Goal: Task Accomplishment & Management: Manage account settings

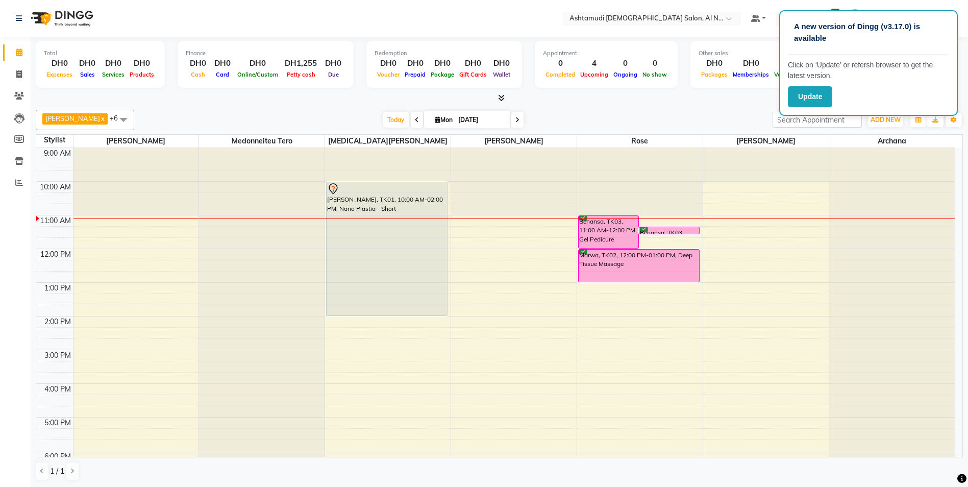
click at [514, 119] on span at bounding box center [517, 120] width 12 height 16
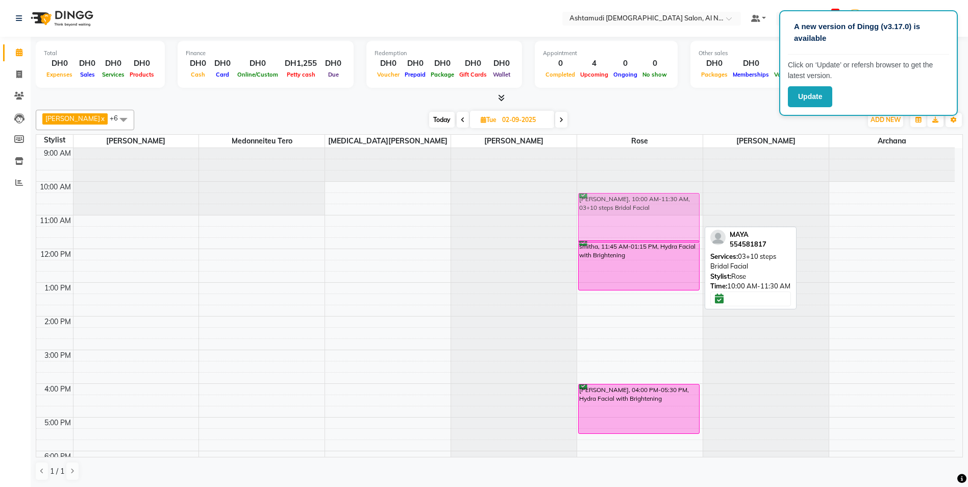
click at [628, 219] on div "MAYA, 10:00 AM-11:30 AM, 03+10 steps Bridal Facial smitha, 11:45 AM-01:15 PM, H…" at bounding box center [639, 383] width 125 height 471
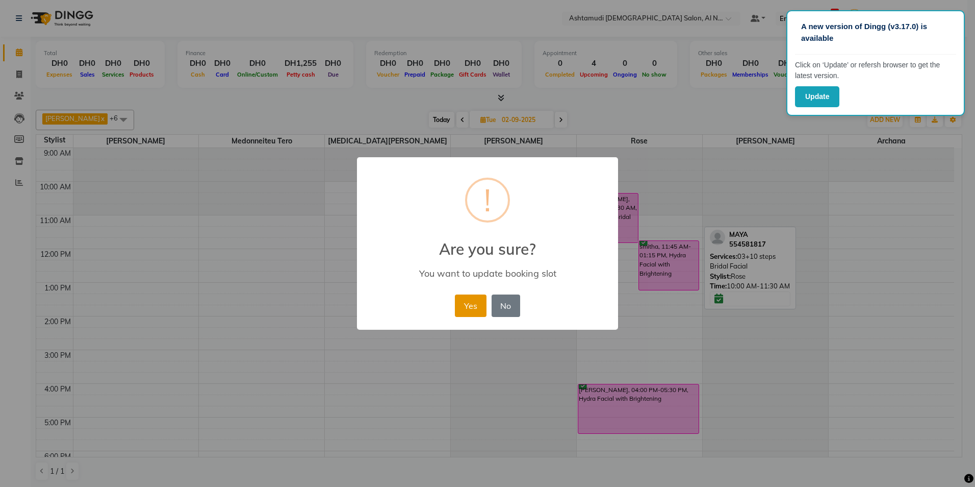
click at [458, 299] on button "Yes" at bounding box center [470, 305] width 31 height 22
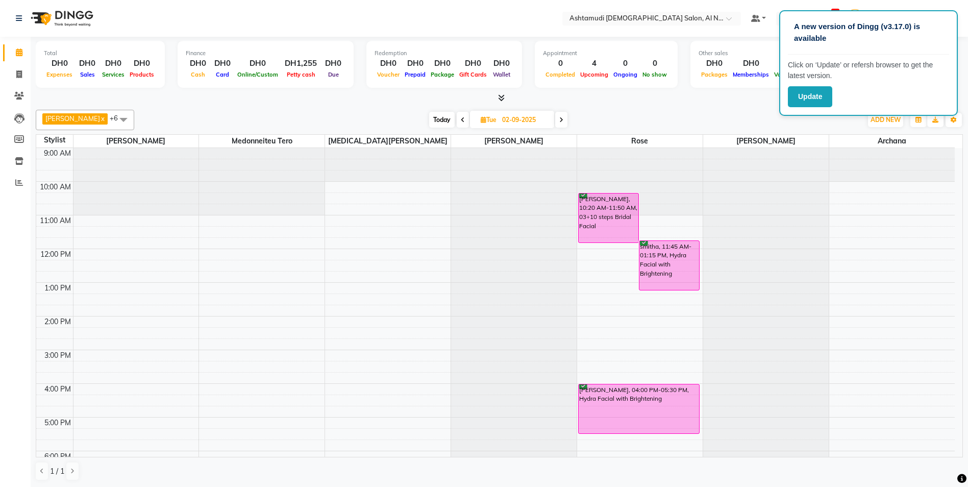
click at [600, 440] on div "[PERSON_NAME], 10:20 AM-11:50 AM, 03+10 steps Bridal Facial smitha, 11:45 AM-01…" at bounding box center [639, 383] width 125 height 471
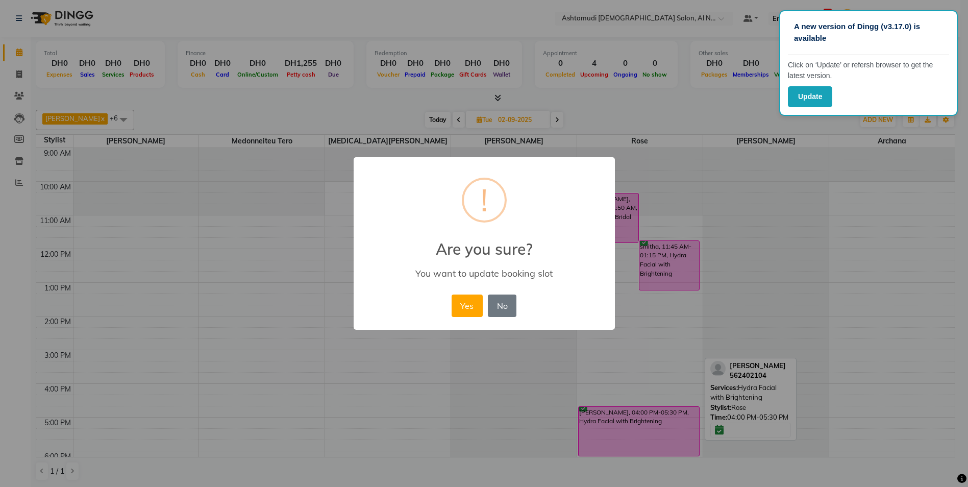
scroll to position [1, 0]
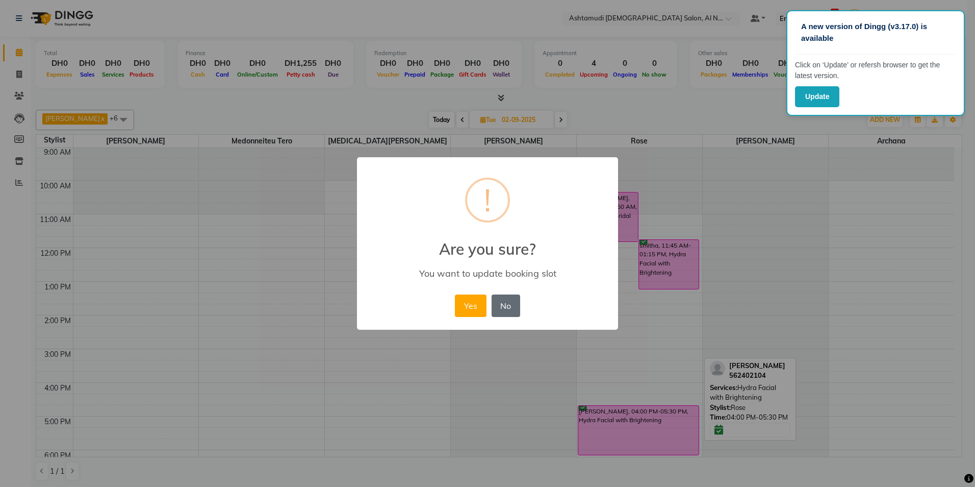
click at [506, 309] on button "No" at bounding box center [506, 305] width 29 height 22
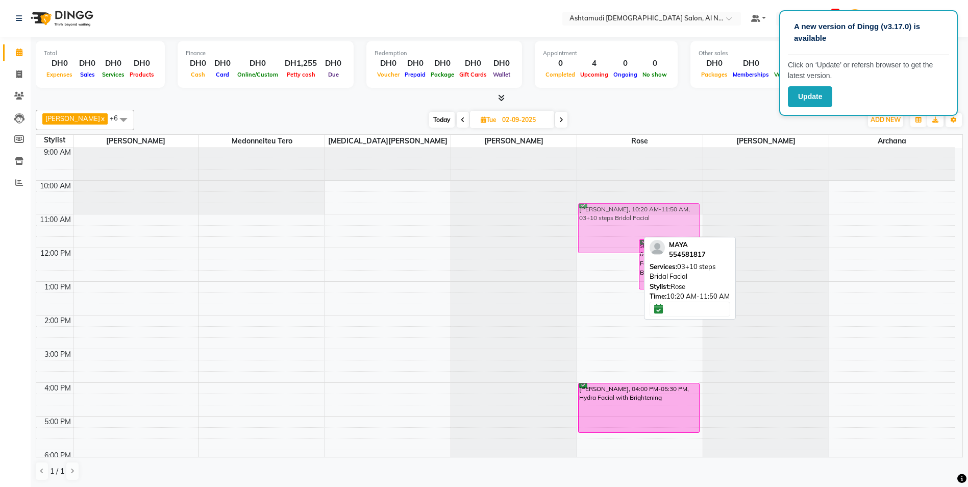
drag, startPoint x: 614, startPoint y: 219, endPoint x: 613, endPoint y: 232, distance: 12.8
click at [613, 232] on div "MAYA, 10:20 AM-11:50 AM, 03+10 steps Bridal Facial smitha, 11:45 AM-01:15 PM, H…" at bounding box center [639, 382] width 125 height 471
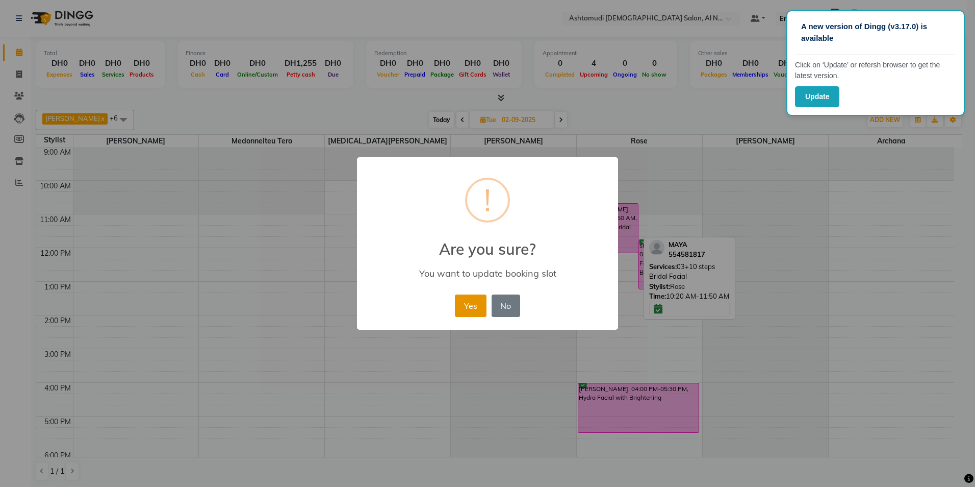
click at [464, 305] on button "Yes" at bounding box center [470, 305] width 31 height 22
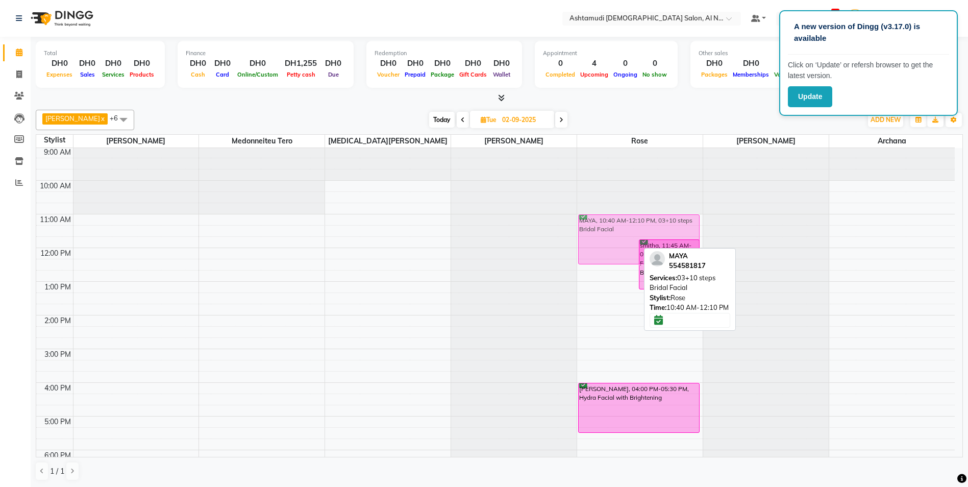
drag, startPoint x: 615, startPoint y: 235, endPoint x: 615, endPoint y: 243, distance: 8.7
click at [615, 243] on div "MAYA, 10:40 AM-12:10 PM, 03+10 steps Bridal Facial smitha, 11:45 AM-01:15 PM, H…" at bounding box center [639, 382] width 125 height 471
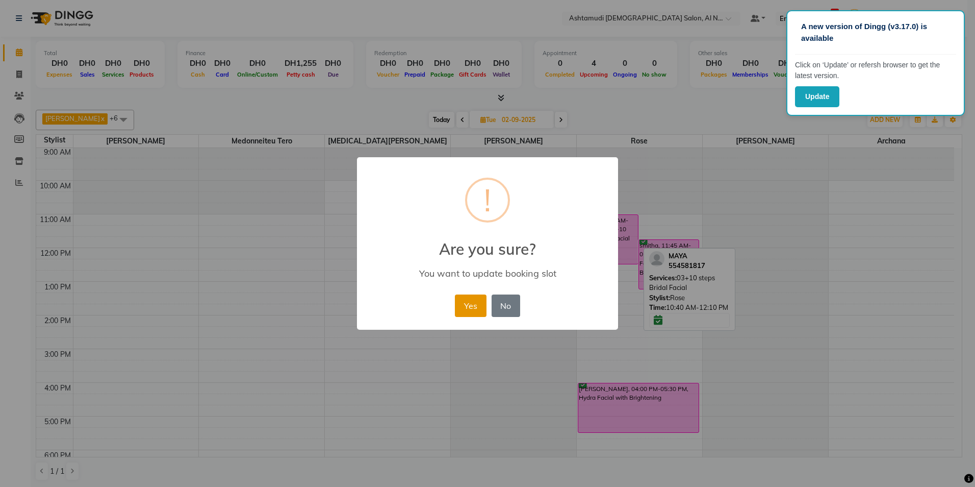
click at [466, 308] on button "Yes" at bounding box center [470, 305] width 31 height 22
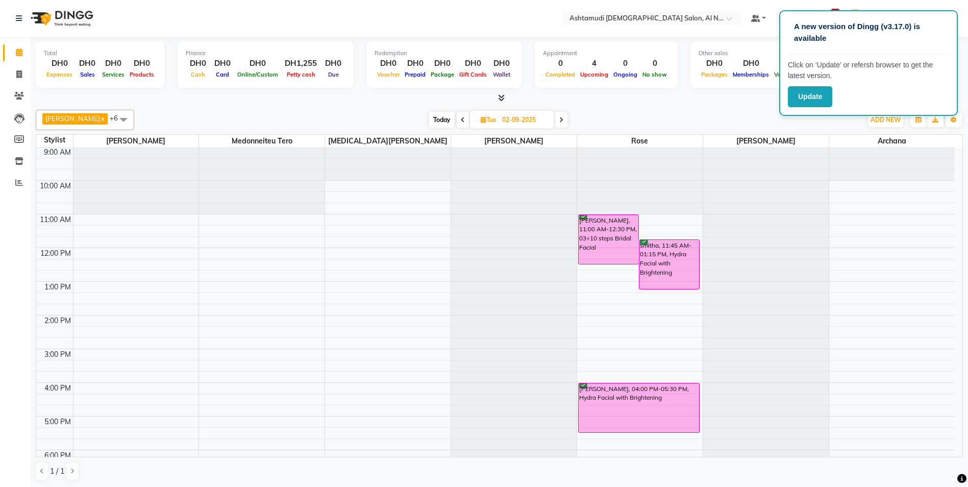
click at [430, 118] on span "Today" at bounding box center [442, 120] width 26 height 16
type input "[DATE]"
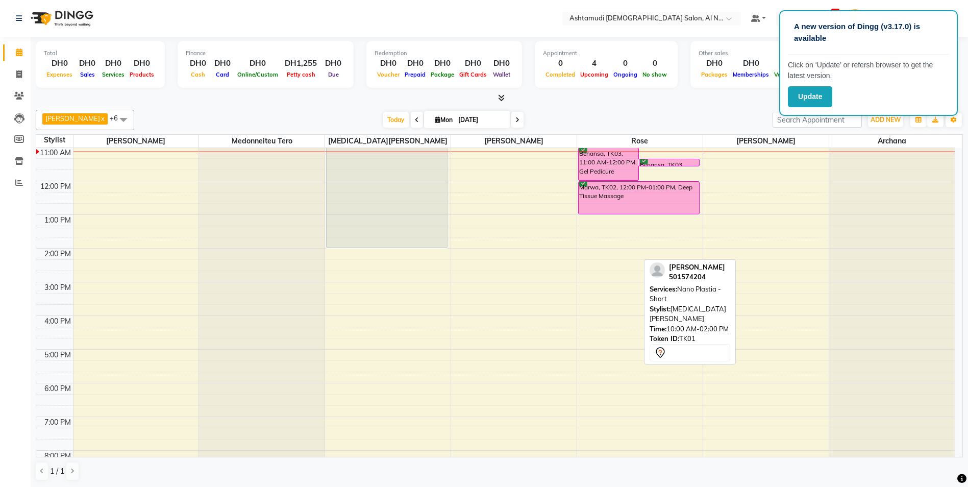
scroll to position [0, 0]
